Goal: Transaction & Acquisition: Purchase product/service

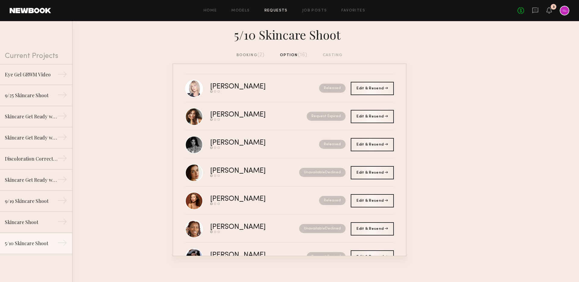
click at [531, 13] on div "No fees up to $5,000 3" at bounding box center [543, 11] width 52 height 10
click at [536, 11] on icon at bounding box center [535, 10] width 7 height 7
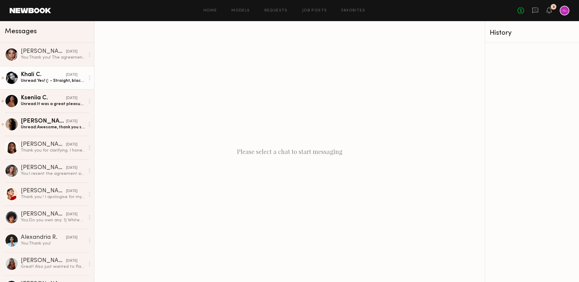
click at [39, 82] on div "Unread: Yes! (: - Straight, black hair (can possibly be curly) - left hand tatt…" at bounding box center [53, 81] width 64 height 6
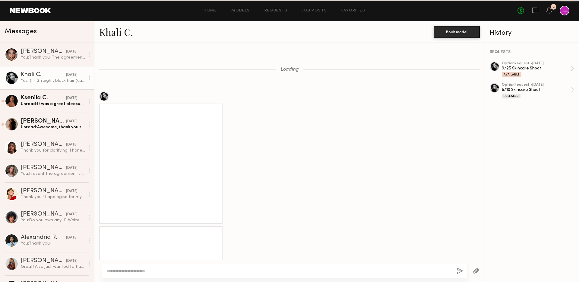
scroll to position [534, 0]
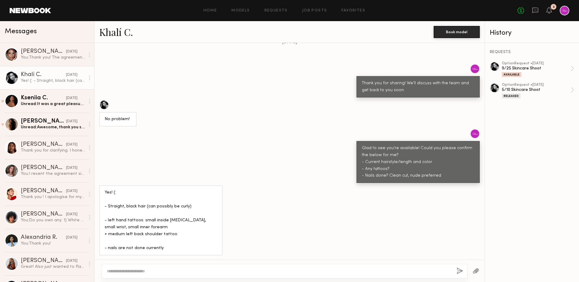
click at [163, 269] on textarea at bounding box center [279, 271] width 345 height 6
type textarea "**********"
click at [457, 271] on button "button" at bounding box center [459, 271] width 7 height 8
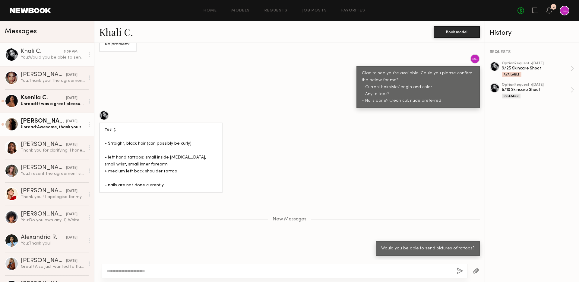
click at [45, 120] on div "Dianna C." at bounding box center [43, 121] width 45 height 6
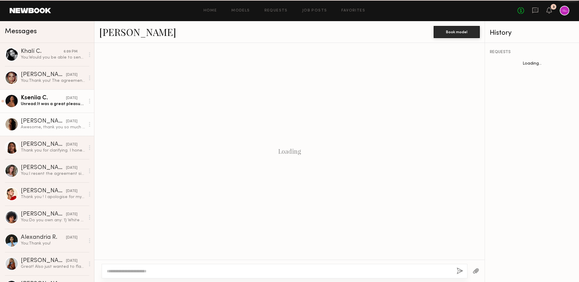
scroll to position [202, 0]
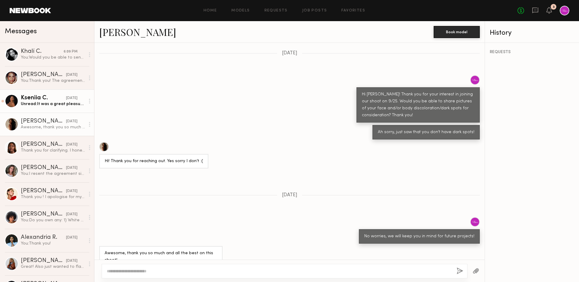
click at [56, 99] on div "Kseniia C." at bounding box center [43, 98] width 45 height 6
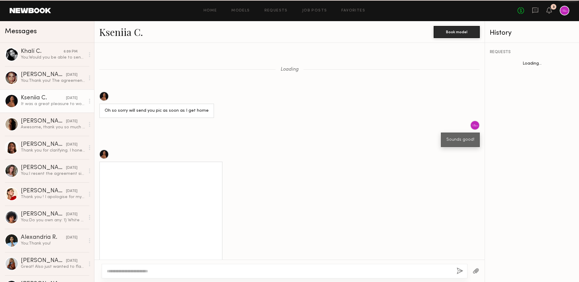
scroll to position [310, 0]
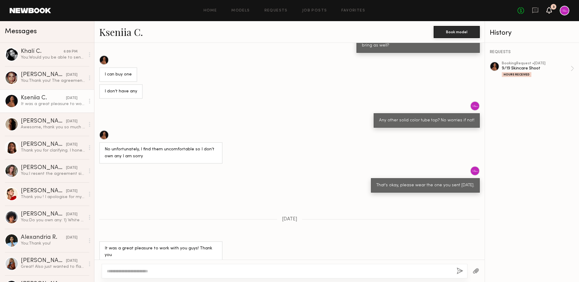
click at [550, 8] on icon at bounding box center [548, 10] width 5 height 4
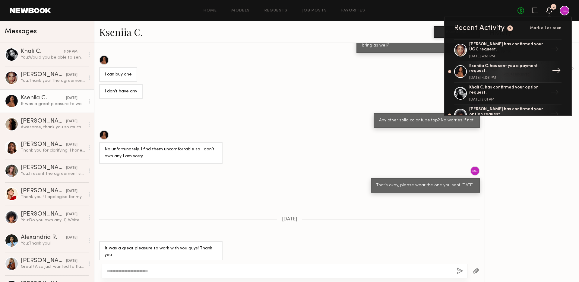
click at [530, 71] on div "Kseniia C. has sent you a payment request." at bounding box center [508, 69] width 78 height 10
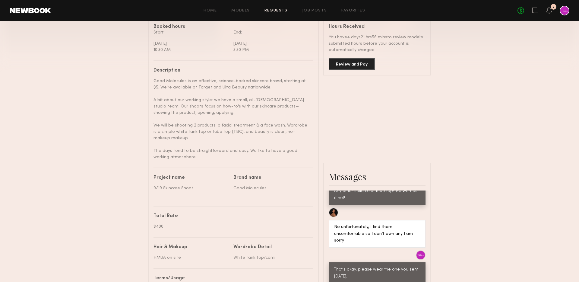
scroll to position [149, 0]
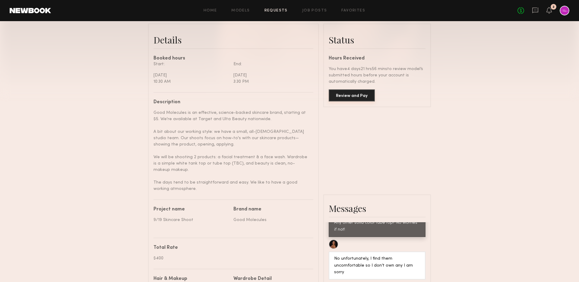
click at [350, 94] on button "Review and Pay" at bounding box center [352, 95] width 46 height 12
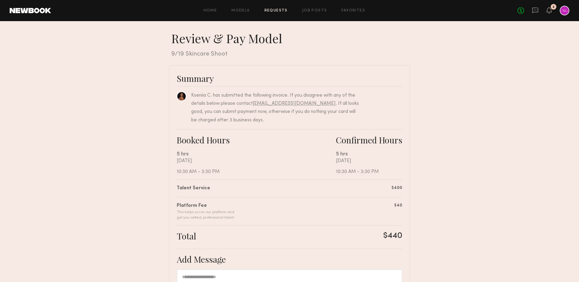
click at [562, 11] on div at bounding box center [564, 11] width 10 height 10
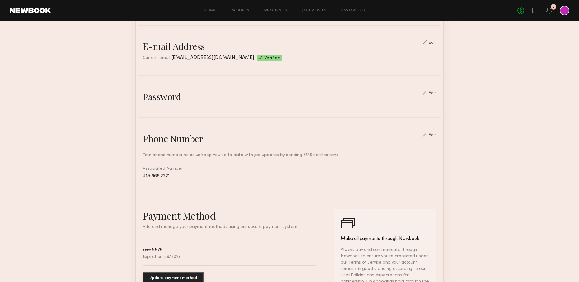
scroll to position [161, 0]
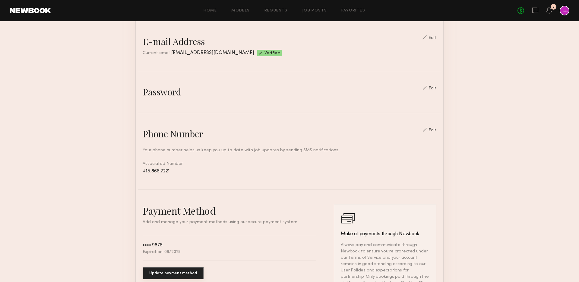
click at [165, 269] on button "Update payment method" at bounding box center [173, 273] width 61 height 12
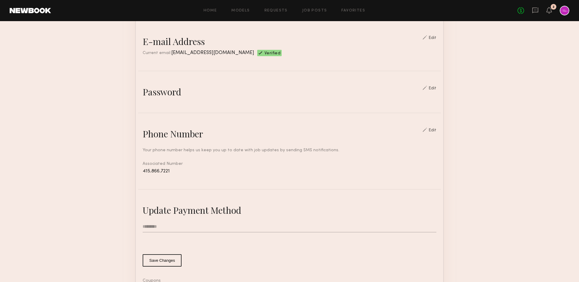
click at [185, 228] on input "text" at bounding box center [290, 226] width 294 height 11
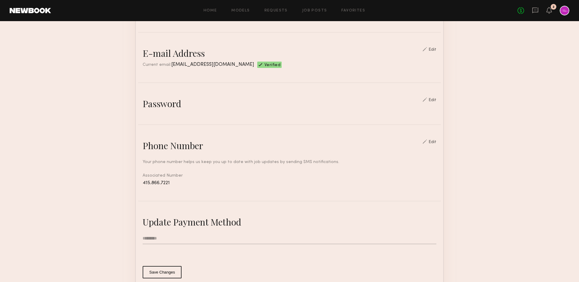
scroll to position [31, 0]
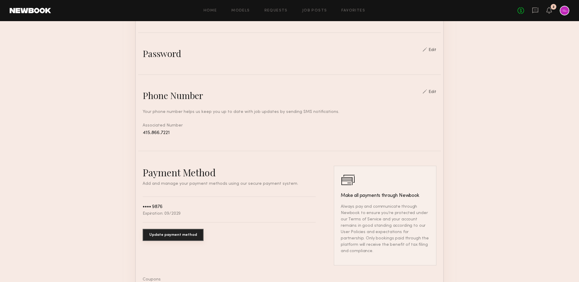
scroll to position [204, 0]
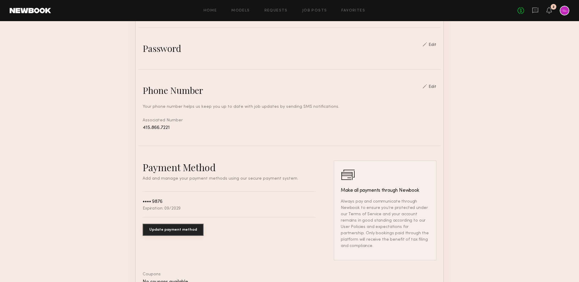
click at [552, 8] on div "2" at bounding box center [553, 7] width 6 height 6
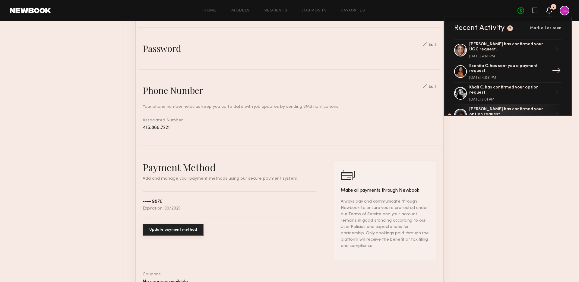
click at [509, 67] on div "Kseniia C. has sent you a payment request." at bounding box center [508, 69] width 78 height 10
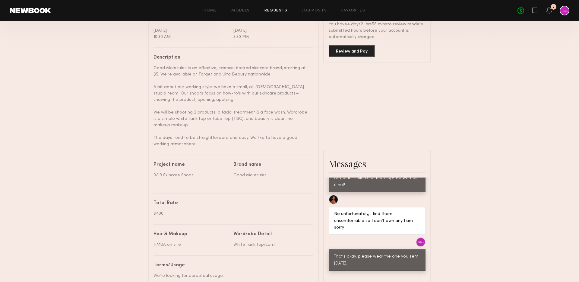
scroll to position [154, 0]
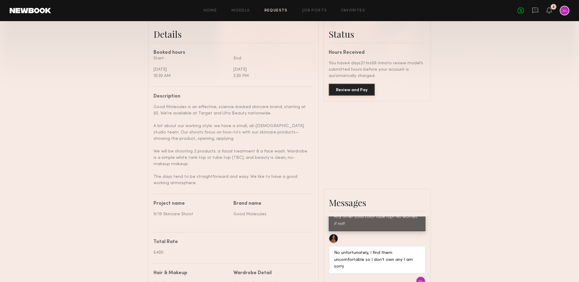
click at [344, 95] on button "Review and Pay" at bounding box center [352, 89] width 46 height 12
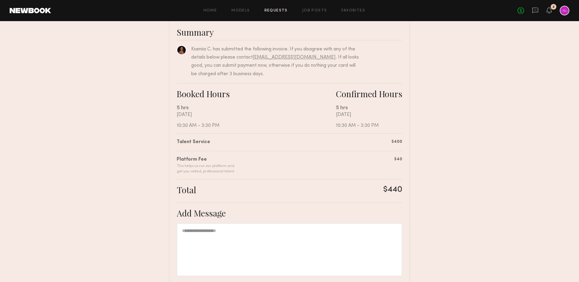
scroll to position [104, 0]
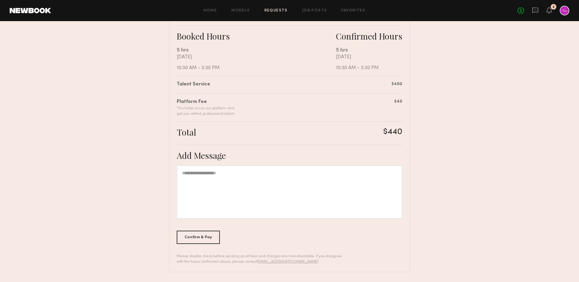
drag, startPoint x: 193, startPoint y: 236, endPoint x: 212, endPoint y: 196, distance: 44.1
click at [212, 196] on div "Summary Kseniia C. has submitted the following invoice. If you disagree with an…" at bounding box center [289, 116] width 241 height 310
click at [212, 196] on div at bounding box center [289, 191] width 225 height 53
click at [196, 238] on div "Confirm & Pay" at bounding box center [198, 236] width 43 height 13
click at [548, 8] on icon at bounding box center [548, 10] width 5 height 4
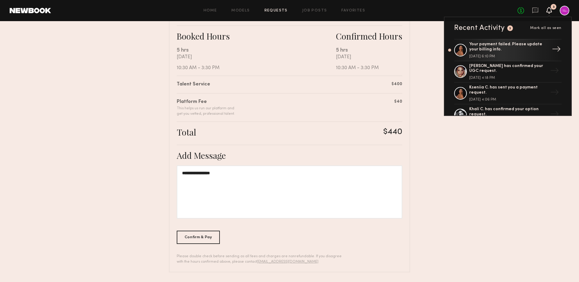
click at [514, 52] on div "Your payment failed. Please update your billing info. September 19, 2025 @ 6:10…" at bounding box center [508, 50] width 78 height 16
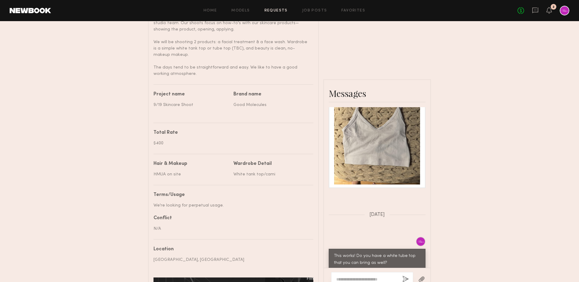
scroll to position [263, 0]
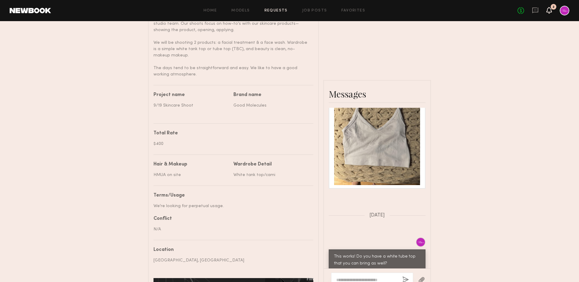
click at [546, 11] on icon at bounding box center [548, 10] width 5 height 4
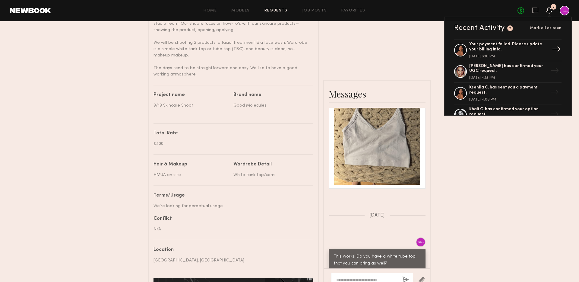
click at [558, 48] on div "→" at bounding box center [556, 50] width 14 height 16
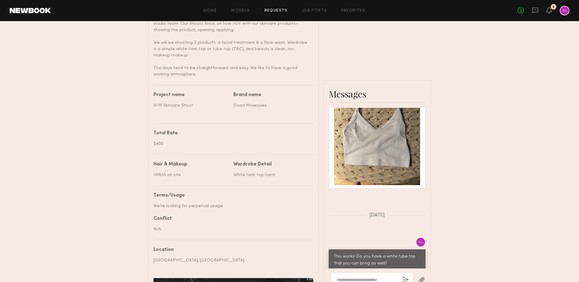
click at [552, 15] on div "No fees up to $5,000 2" at bounding box center [543, 11] width 52 height 10
click at [549, 8] on icon at bounding box center [548, 10] width 5 height 4
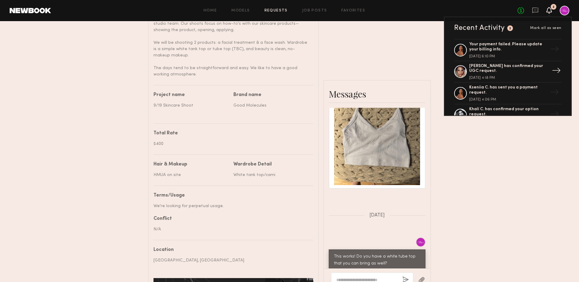
click at [501, 68] on div "Alexandra W. has confirmed your UGC request." at bounding box center [508, 69] width 78 height 10
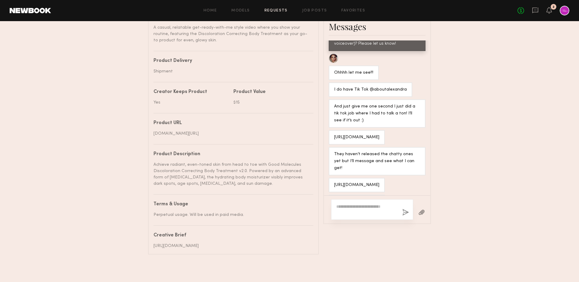
scroll to position [421, 0]
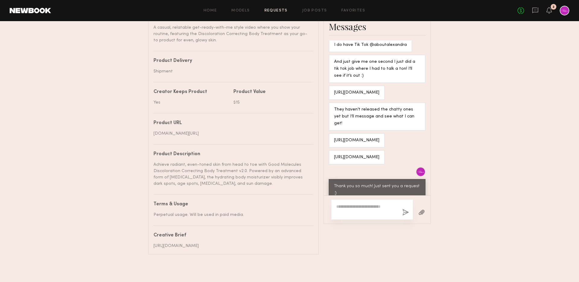
drag, startPoint x: 334, startPoint y: 140, endPoint x: 414, endPoint y: 139, distance: 79.9
click at [414, 139] on div "https://www.tiktok.com/t/ZP8Sx13m1/" at bounding box center [377, 140] width 106 height 14
copy div "https://www.tiktok.com/t/ZP8Sx13m1/"
click at [549, 10] on icon at bounding box center [548, 10] width 5 height 4
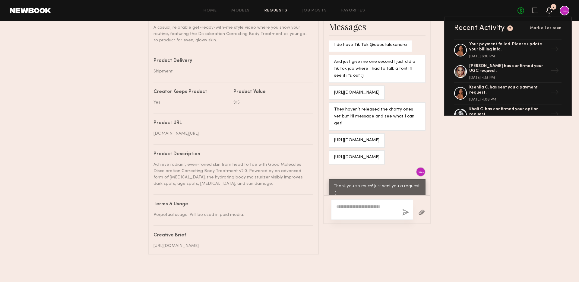
click at [552, 10] on div "No fees up to $5,000 2 Recent Activity 2 Mark all as seen Your payment failed. …" at bounding box center [543, 11] width 52 height 10
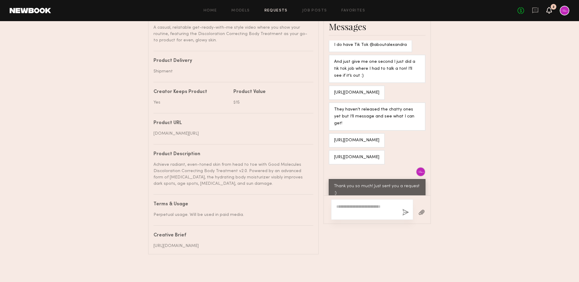
click at [549, 10] on icon at bounding box center [548, 10] width 5 height 4
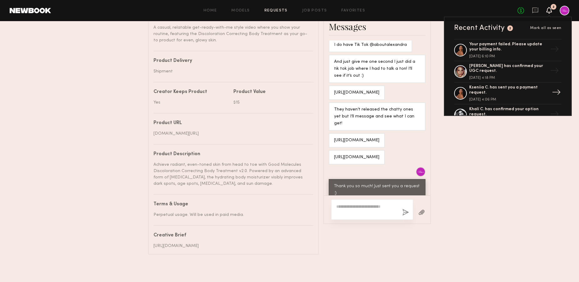
click at [494, 95] on div "Kseniia C. has sent you a payment request. September 19, 2025 @ 4:06 PM" at bounding box center [508, 93] width 78 height 16
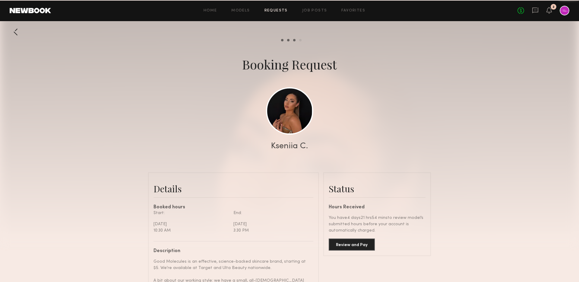
scroll to position [368, 0]
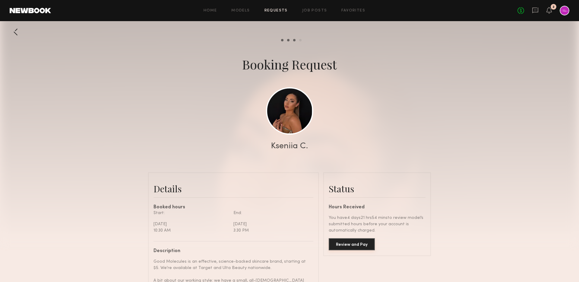
click at [356, 239] on button "Review and Pay" at bounding box center [352, 244] width 46 height 12
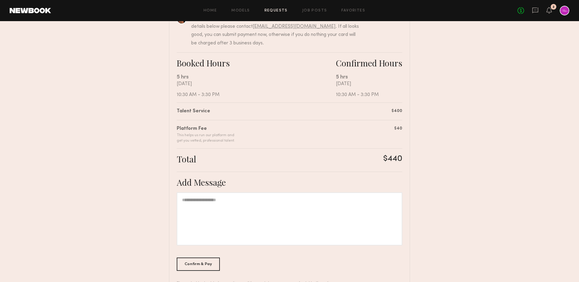
scroll to position [104, 0]
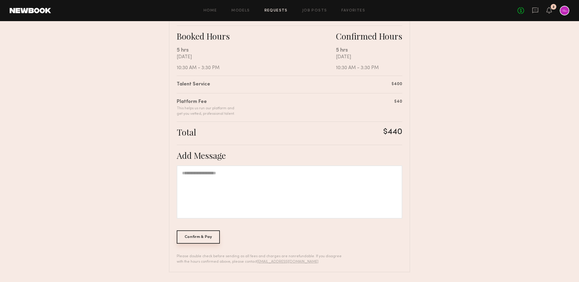
click at [208, 238] on div "Confirm & Pay" at bounding box center [198, 236] width 43 height 13
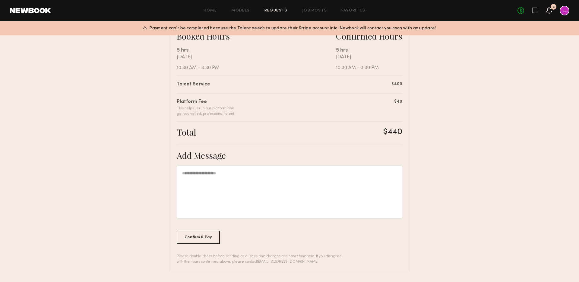
click at [547, 11] on icon at bounding box center [548, 10] width 5 height 4
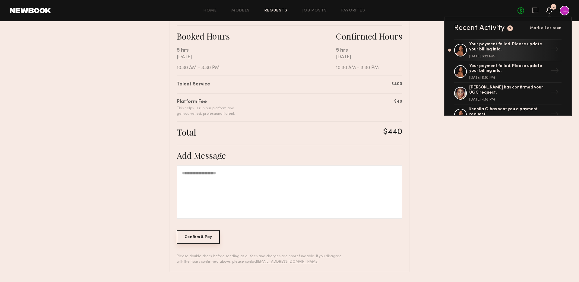
click at [195, 238] on div "Confirm & Pay" at bounding box center [198, 236] width 43 height 13
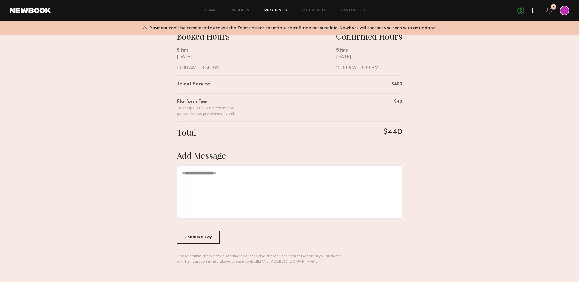
click at [533, 9] on icon at bounding box center [535, 10] width 7 height 7
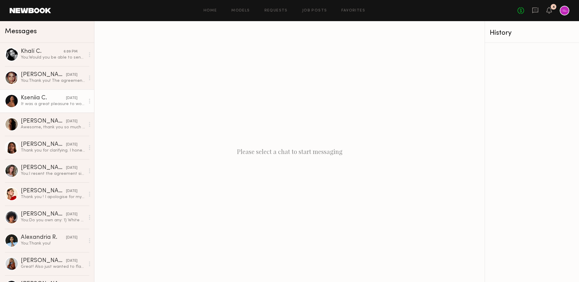
click at [44, 98] on div "Kseniia C." at bounding box center [43, 98] width 45 height 6
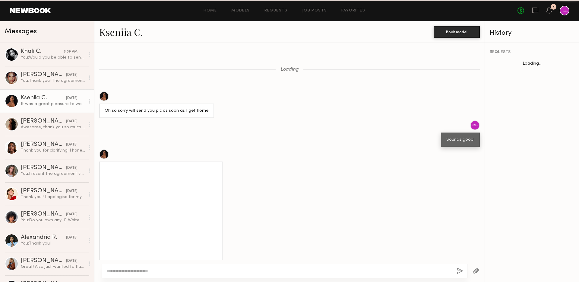
scroll to position [310, 0]
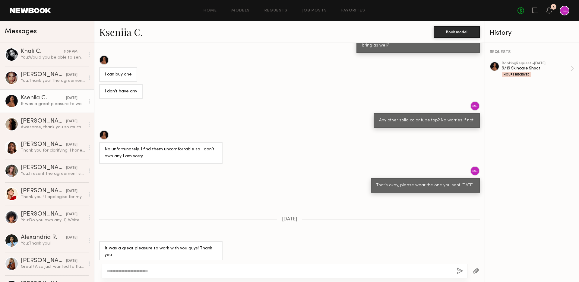
click at [234, 266] on div at bounding box center [285, 270] width 366 height 14
click at [230, 272] on textarea at bounding box center [279, 271] width 345 height 6
type textarea "**********"
click at [456, 267] on button "button" at bounding box center [459, 271] width 7 height 8
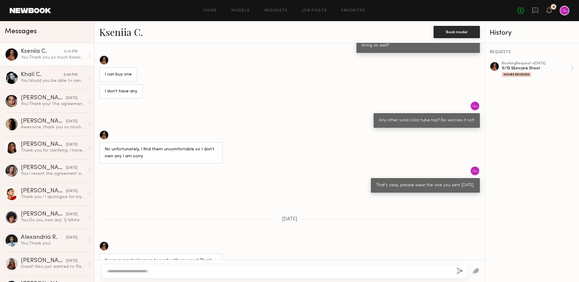
scroll to position [392, 0]
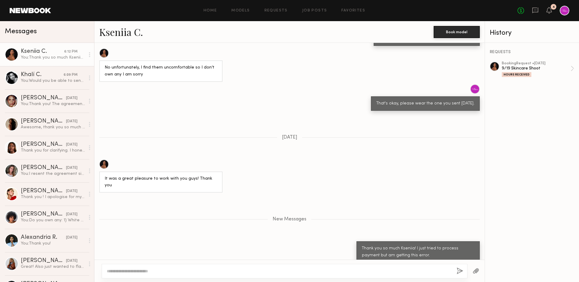
click at [477, 268] on button "button" at bounding box center [475, 271] width 7 height 8
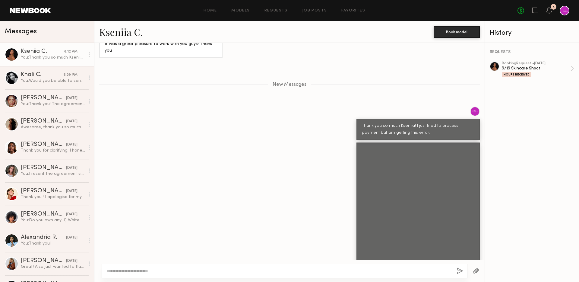
click at [363, 271] on textarea at bounding box center [279, 271] width 345 height 6
type textarea "*******"
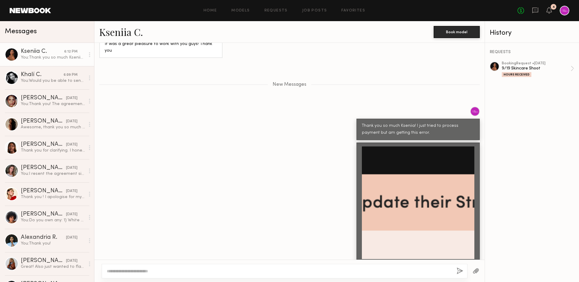
type textarea "*"
click at [446, 176] on div at bounding box center [418, 202] width 112 height 112
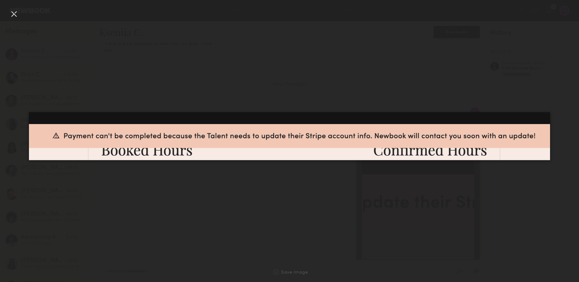
click at [17, 14] on div at bounding box center [14, 14] width 10 height 10
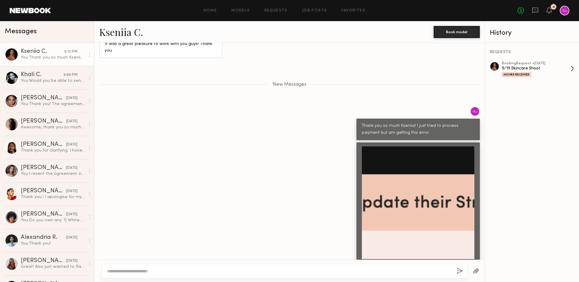
click at [538, 70] on div "9/19 Skincare Shoot" at bounding box center [536, 68] width 69 height 6
click at [548, 8] on icon at bounding box center [548, 10] width 5 height 4
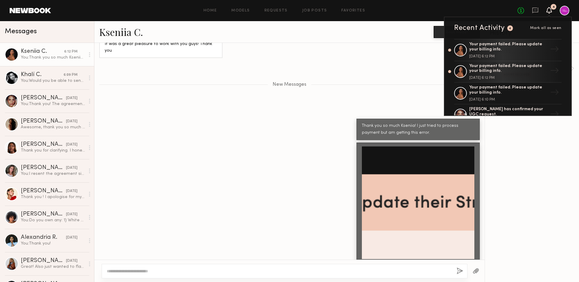
click at [538, 6] on div "No fees up to $5,000 4 Recent Activity 4 Mark all as seen Your payment failed. …" at bounding box center [543, 11] width 52 height 10
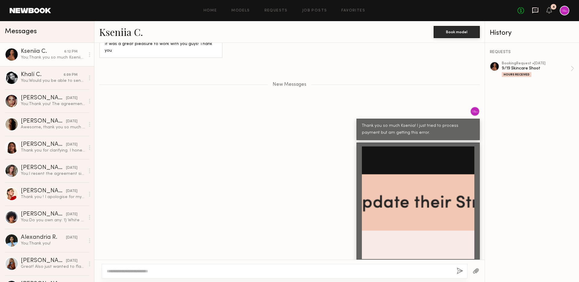
click at [535, 8] on icon at bounding box center [535, 10] width 7 height 7
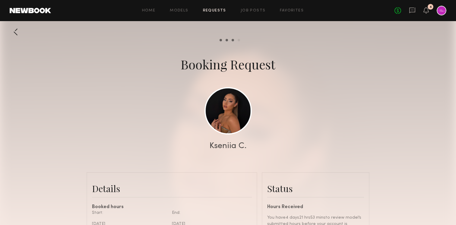
scroll to position [1311, 0]
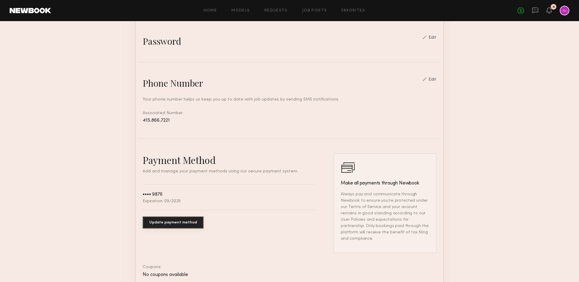
scroll to position [247, 0]
